Goal: Communication & Community: Answer question/provide support

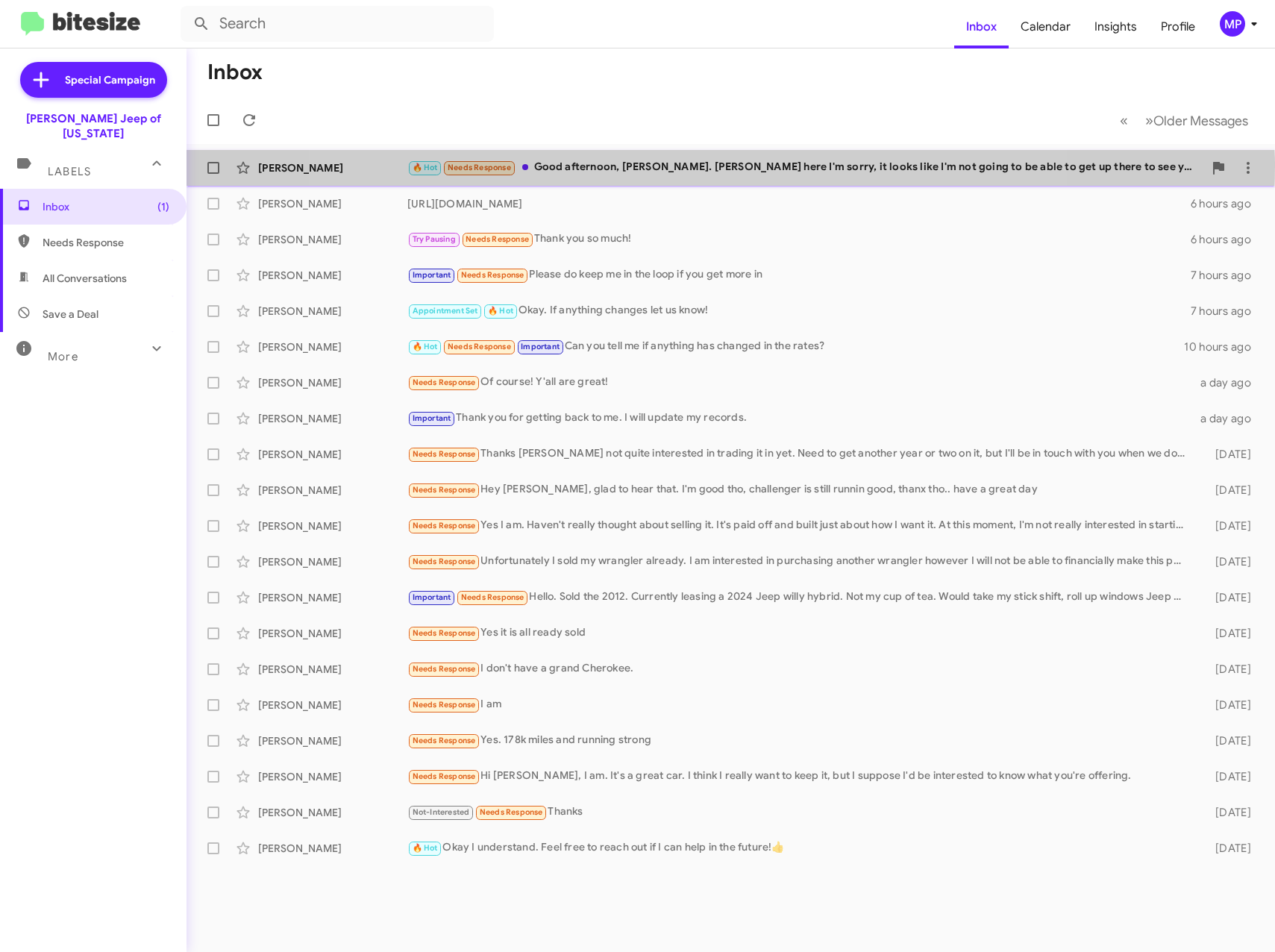
click at [697, 166] on div "🔥 Hot Needs Response Good afternoon, [PERSON_NAME]. [PERSON_NAME] here I'm sorr…" at bounding box center [805, 167] width 796 height 17
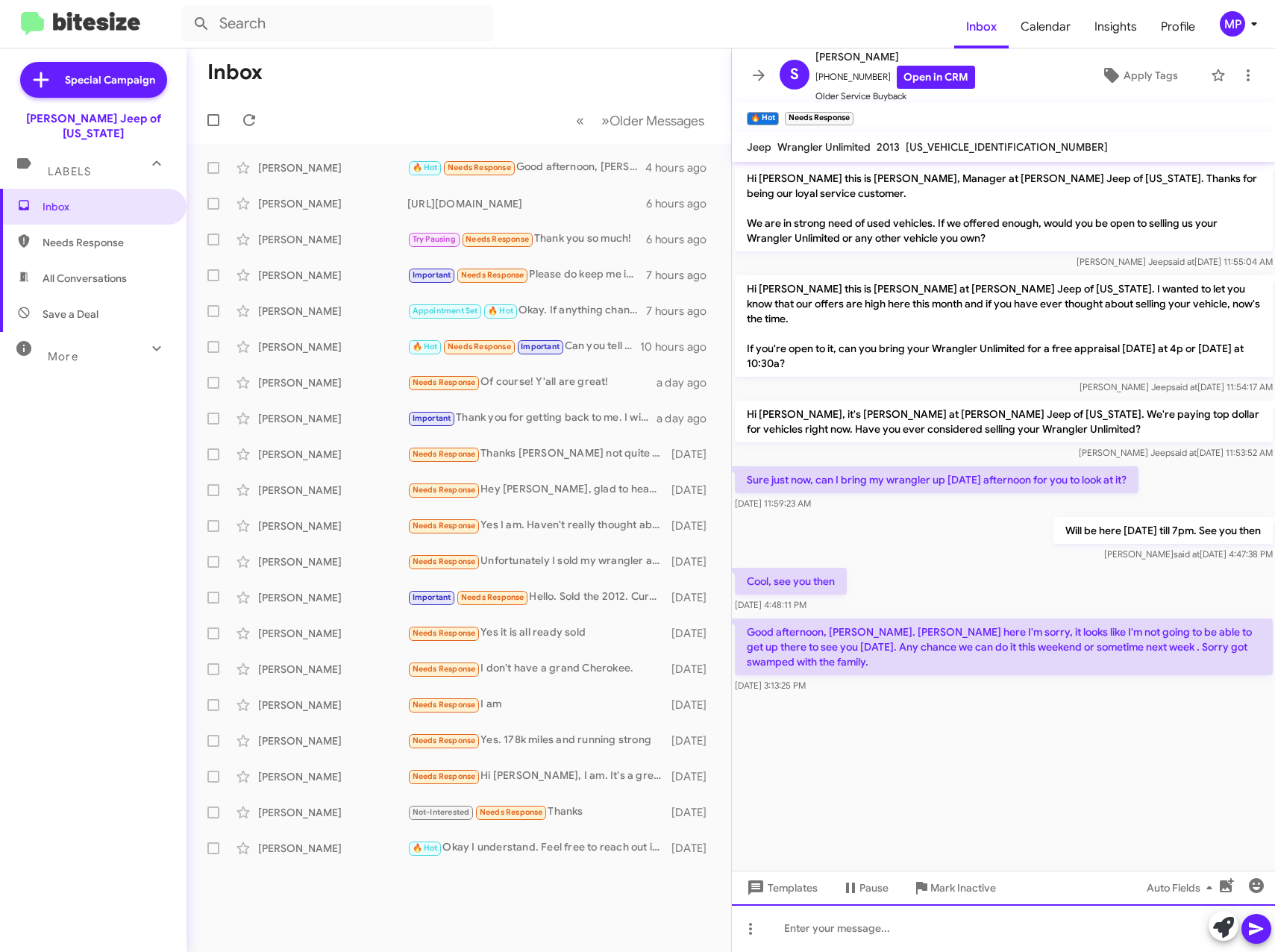
click at [1075, 935] on div at bounding box center [1004, 928] width 544 height 48
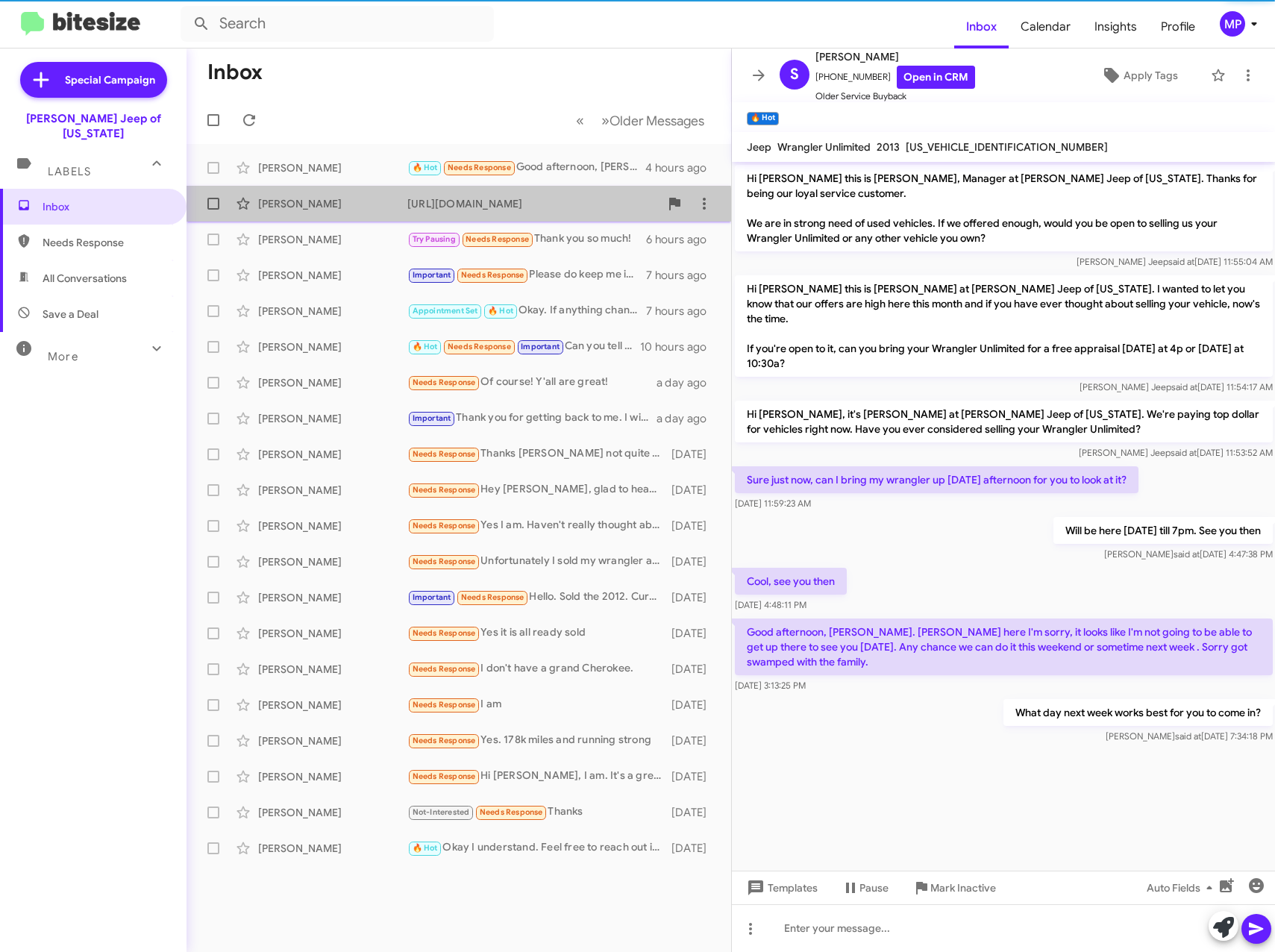
click at [322, 212] on div "[PERSON_NAME] [URL][DOMAIN_NAME] 6 hours ago" at bounding box center [458, 203] width 521 height 30
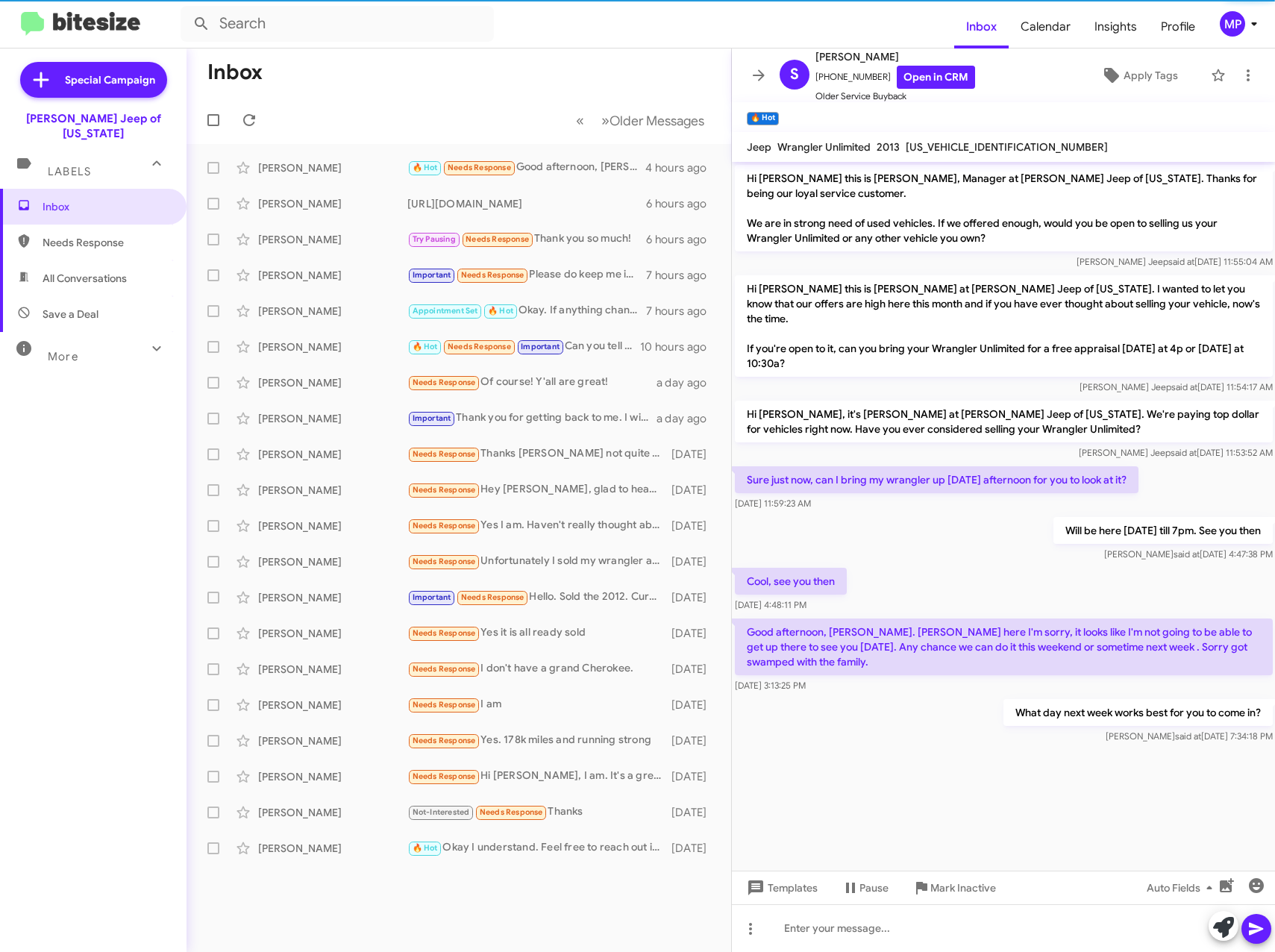
scroll to position [366, 0]
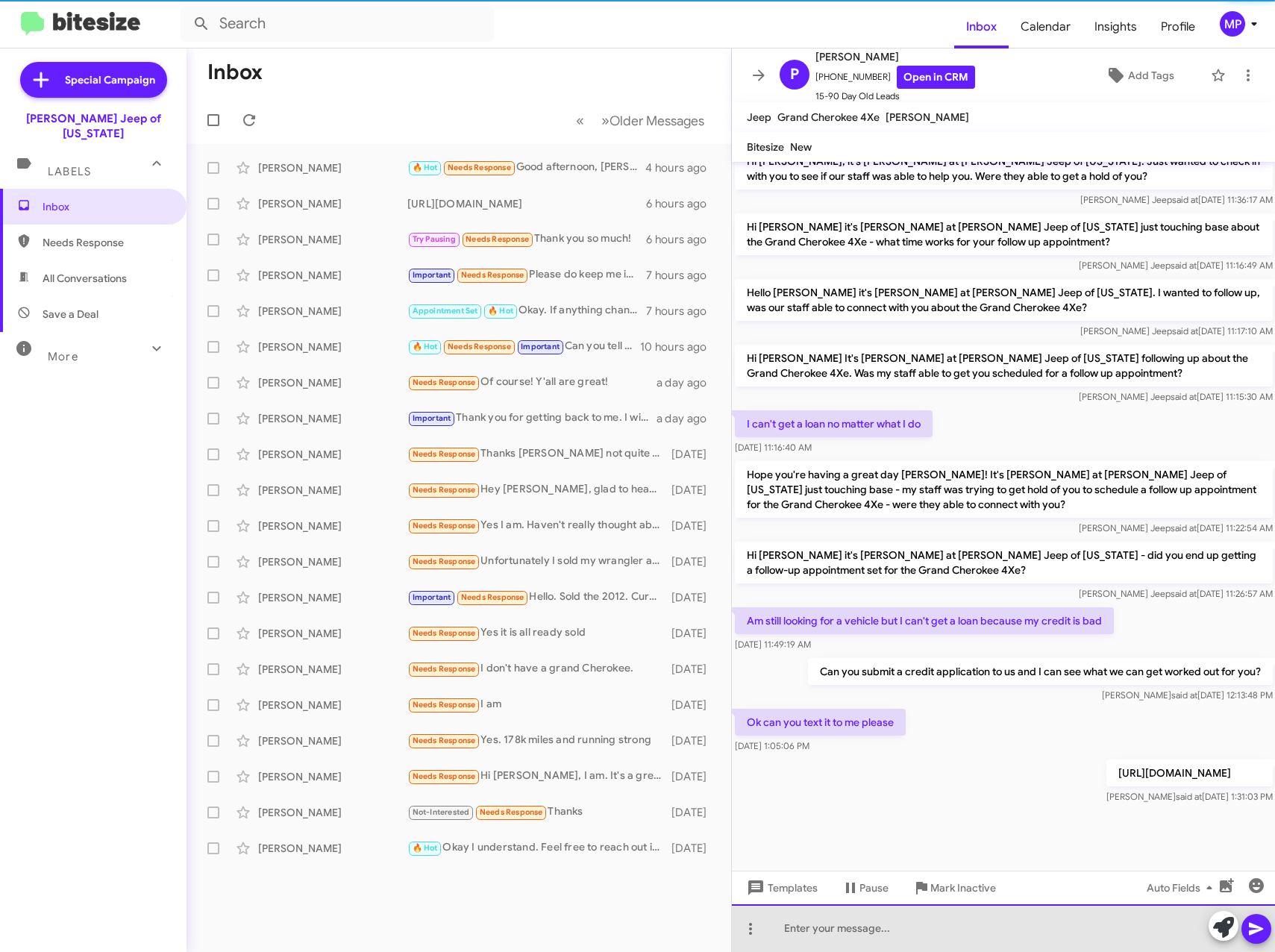
click at [900, 938] on div at bounding box center [1004, 928] width 544 height 48
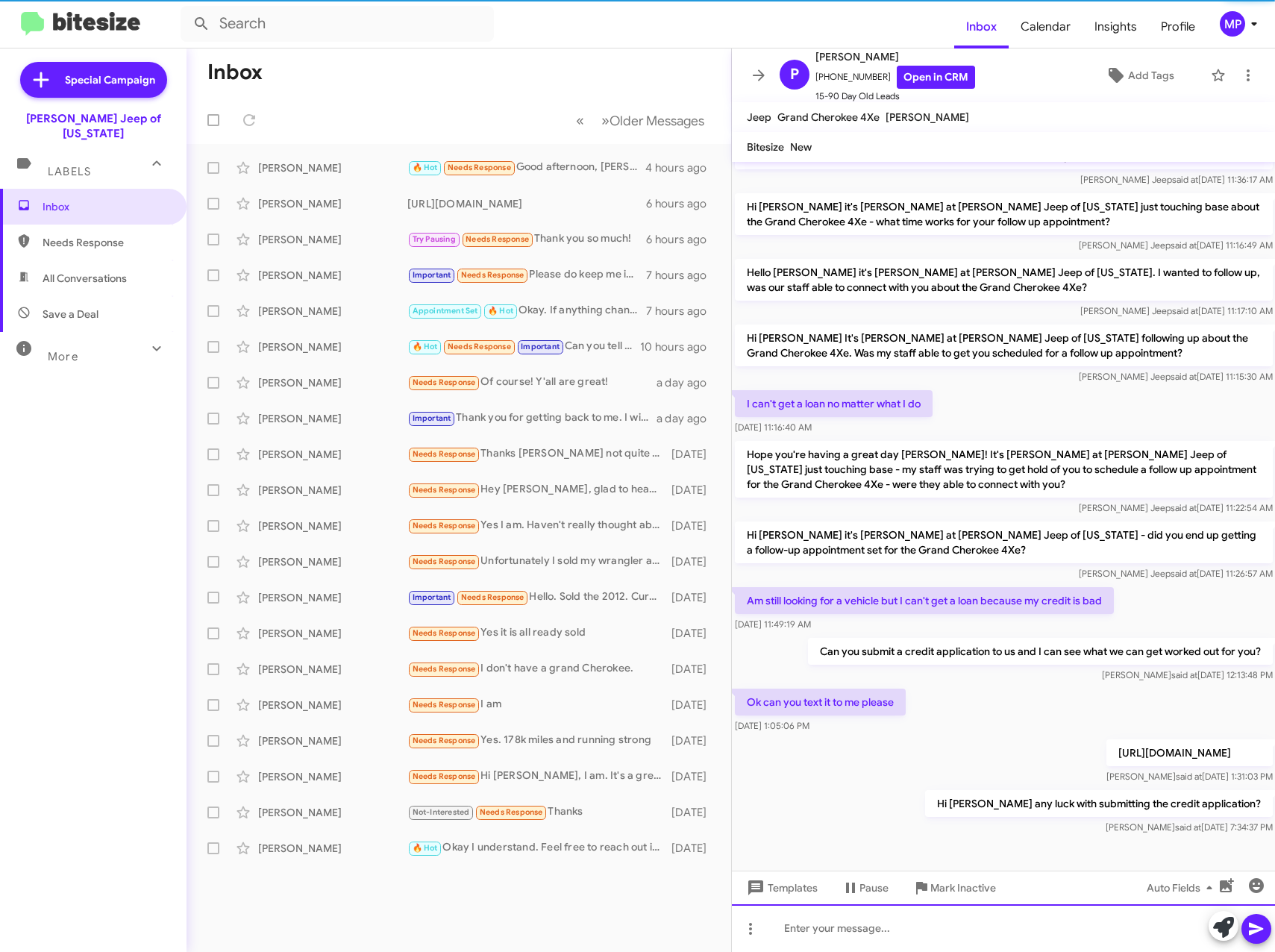
scroll to position [421, 0]
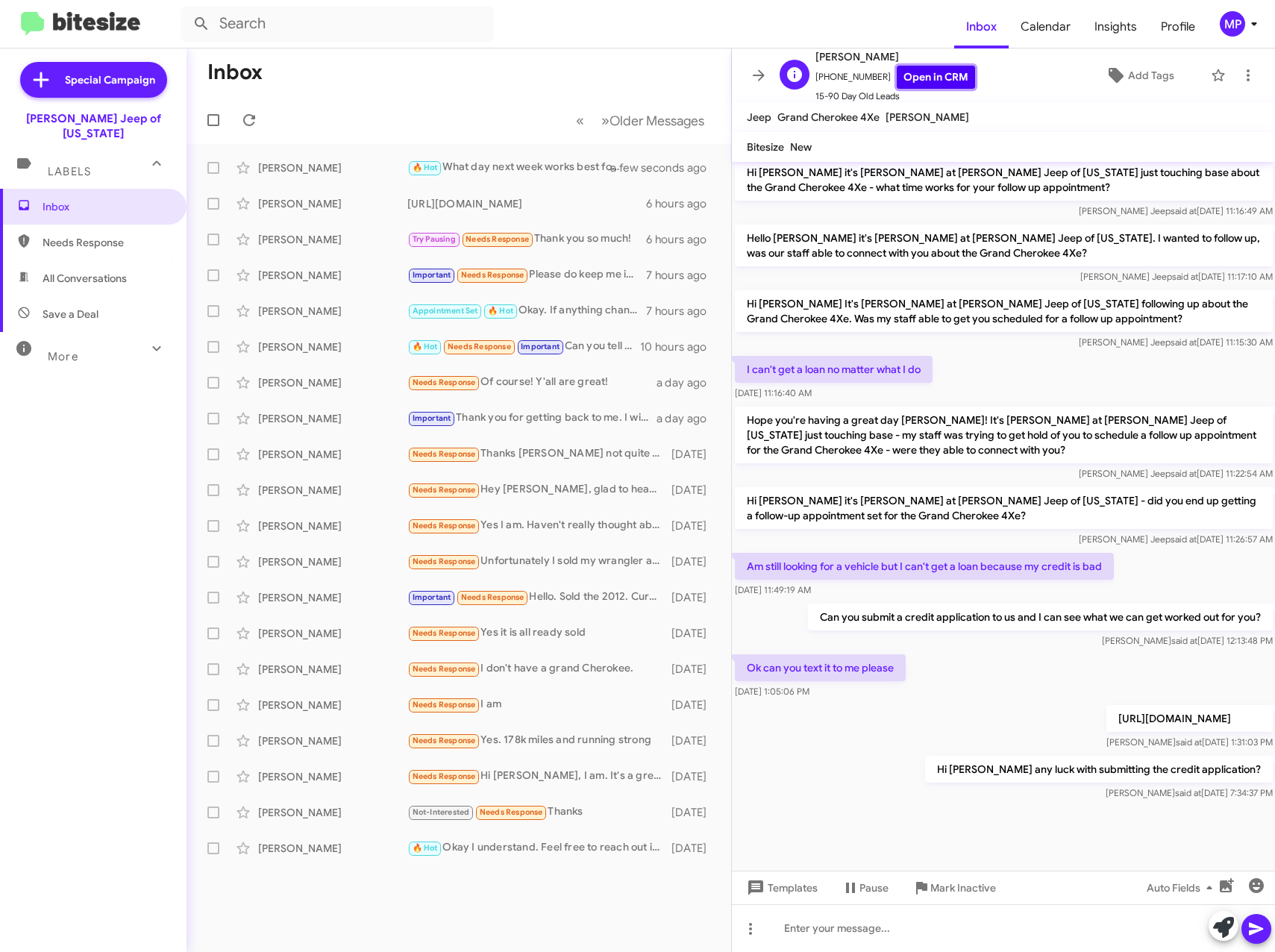
click at [904, 74] on link "Open in CRM" at bounding box center [935, 77] width 79 height 23
drag, startPoint x: 896, startPoint y: 57, endPoint x: 851, endPoint y: 61, distance: 45.2
click at [851, 61] on span "[PERSON_NAME]" at bounding box center [895, 57] width 160 height 18
copy span "Montilone"
